Goal: Task Accomplishment & Management: Use online tool/utility

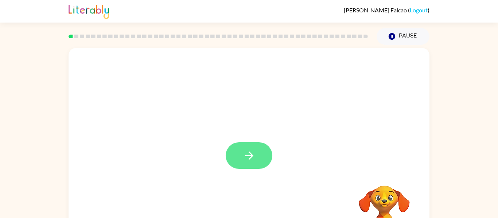
click at [240, 144] on button "button" at bounding box center [249, 156] width 47 height 27
click at [242, 155] on div at bounding box center [249, 152] width 361 height 208
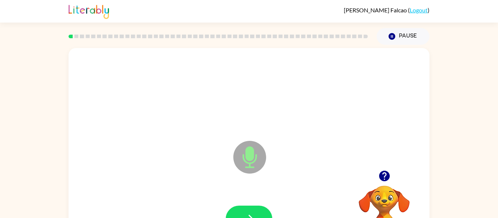
scroll to position [38, 0]
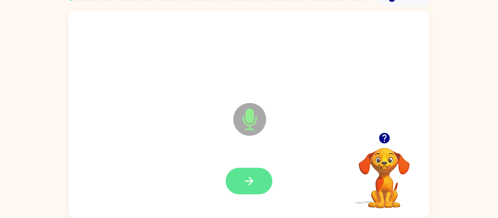
click at [238, 192] on button "button" at bounding box center [249, 181] width 47 height 27
click at [245, 188] on button "button" at bounding box center [249, 181] width 47 height 27
click at [249, 188] on button "button" at bounding box center [249, 181] width 47 height 27
click at [255, 181] on icon "button" at bounding box center [249, 181] width 13 height 13
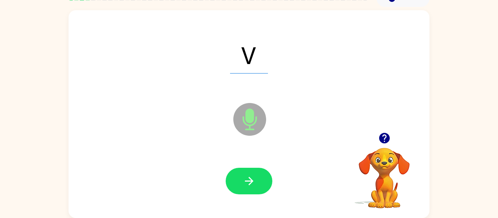
scroll to position [38, 0]
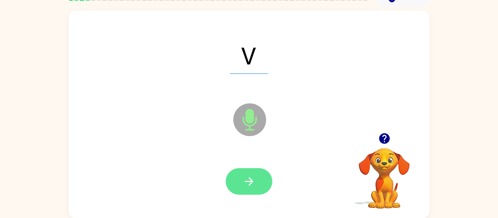
click at [249, 184] on icon "button" at bounding box center [249, 181] width 13 height 13
click at [257, 181] on button "button" at bounding box center [249, 181] width 47 height 27
click at [249, 190] on button "button" at bounding box center [249, 181] width 47 height 27
click at [258, 180] on button "button" at bounding box center [249, 181] width 47 height 27
click at [250, 180] on icon "button" at bounding box center [249, 181] width 13 height 13
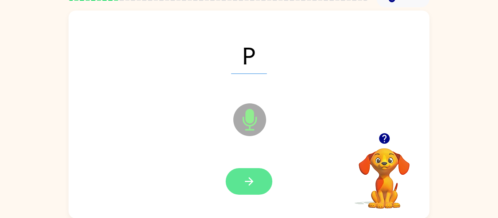
click at [255, 184] on icon "button" at bounding box center [249, 181] width 13 height 13
click at [254, 187] on icon "button" at bounding box center [249, 181] width 13 height 13
click at [251, 181] on icon "button" at bounding box center [249, 181] width 13 height 13
click at [245, 183] on icon "button" at bounding box center [249, 181] width 13 height 13
click at [242, 188] on button "button" at bounding box center [249, 181] width 47 height 27
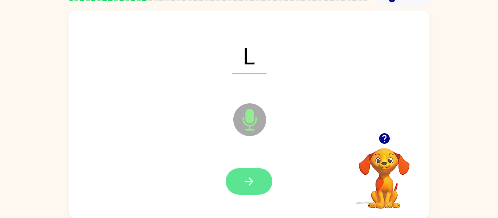
click at [255, 183] on icon "button" at bounding box center [249, 181] width 13 height 13
click at [242, 185] on button "button" at bounding box center [249, 181] width 47 height 27
click at [245, 181] on icon "button" at bounding box center [249, 181] width 8 height 8
click at [257, 185] on button "button" at bounding box center [249, 181] width 47 height 27
click at [255, 175] on icon "button" at bounding box center [249, 181] width 13 height 13
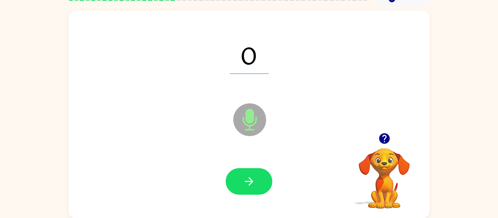
click at [476, 215] on div "O Microphone The Microphone is here when it is your turn to talk Your browser m…" at bounding box center [249, 112] width 498 height 211
click at [243, 180] on icon "button" at bounding box center [249, 181] width 13 height 13
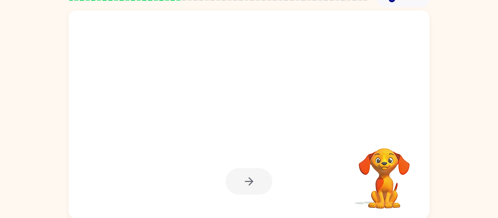
click at [488, 115] on div "Your browser must support playing .mp4 files to use Literably. Please try using…" at bounding box center [249, 112] width 498 height 211
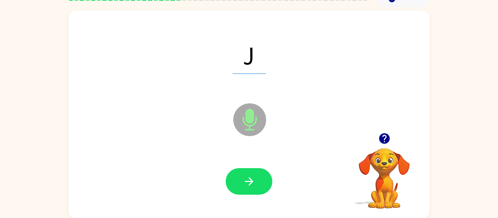
click at [473, 117] on div "J Microphone The Microphone is here when it is your turn to talk Your browser m…" at bounding box center [249, 112] width 498 height 211
click at [243, 189] on button "button" at bounding box center [249, 181] width 47 height 27
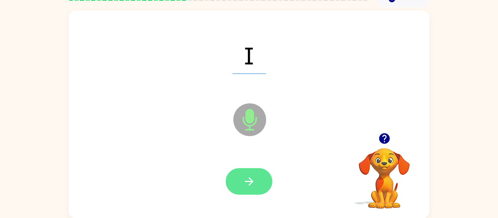
click at [262, 178] on button "button" at bounding box center [249, 181] width 47 height 27
click at [255, 180] on icon "button" at bounding box center [249, 181] width 13 height 13
click at [250, 177] on icon "button" at bounding box center [249, 181] width 13 height 13
click at [250, 190] on button "button" at bounding box center [249, 181] width 47 height 27
click at [259, 179] on button "button" at bounding box center [249, 181] width 47 height 27
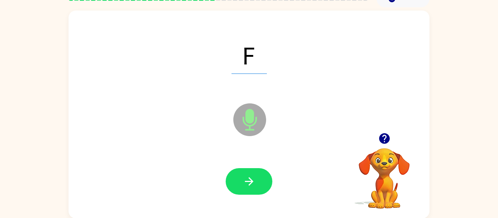
scroll to position [38, 0]
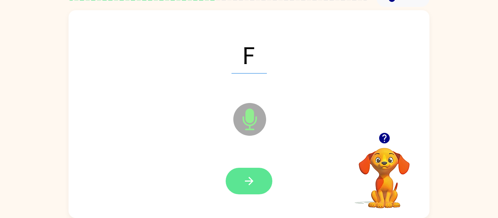
click at [253, 177] on icon "button" at bounding box center [249, 181] width 13 height 13
click at [245, 187] on icon "button" at bounding box center [249, 181] width 13 height 13
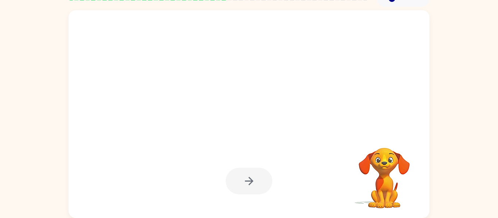
click at [258, 188] on div at bounding box center [249, 181] width 47 height 27
click at [256, 186] on div at bounding box center [249, 181] width 47 height 27
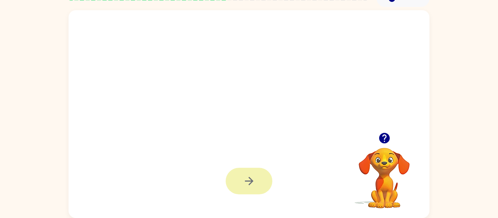
click at [255, 187] on icon "button" at bounding box center [249, 181] width 13 height 13
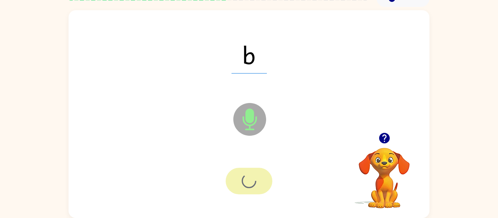
click at [254, 187] on div at bounding box center [249, 181] width 47 height 27
click at [253, 186] on div at bounding box center [249, 181] width 47 height 27
click at [254, 188] on div at bounding box center [249, 181] width 47 height 27
click at [253, 185] on div at bounding box center [249, 181] width 47 height 27
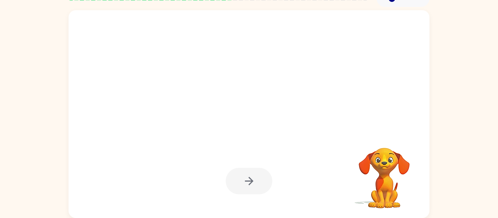
click at [254, 187] on div at bounding box center [249, 181] width 47 height 27
click at [258, 188] on div at bounding box center [249, 181] width 47 height 27
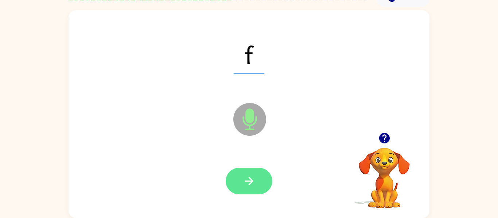
click at [244, 180] on icon "button" at bounding box center [249, 181] width 13 height 13
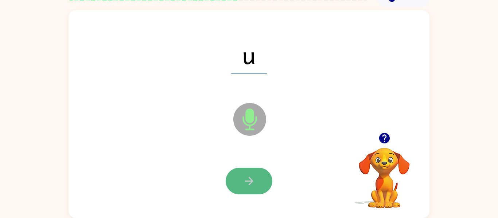
click at [237, 189] on button "button" at bounding box center [249, 181] width 47 height 27
